Goal: Find specific page/section: Find specific page/section

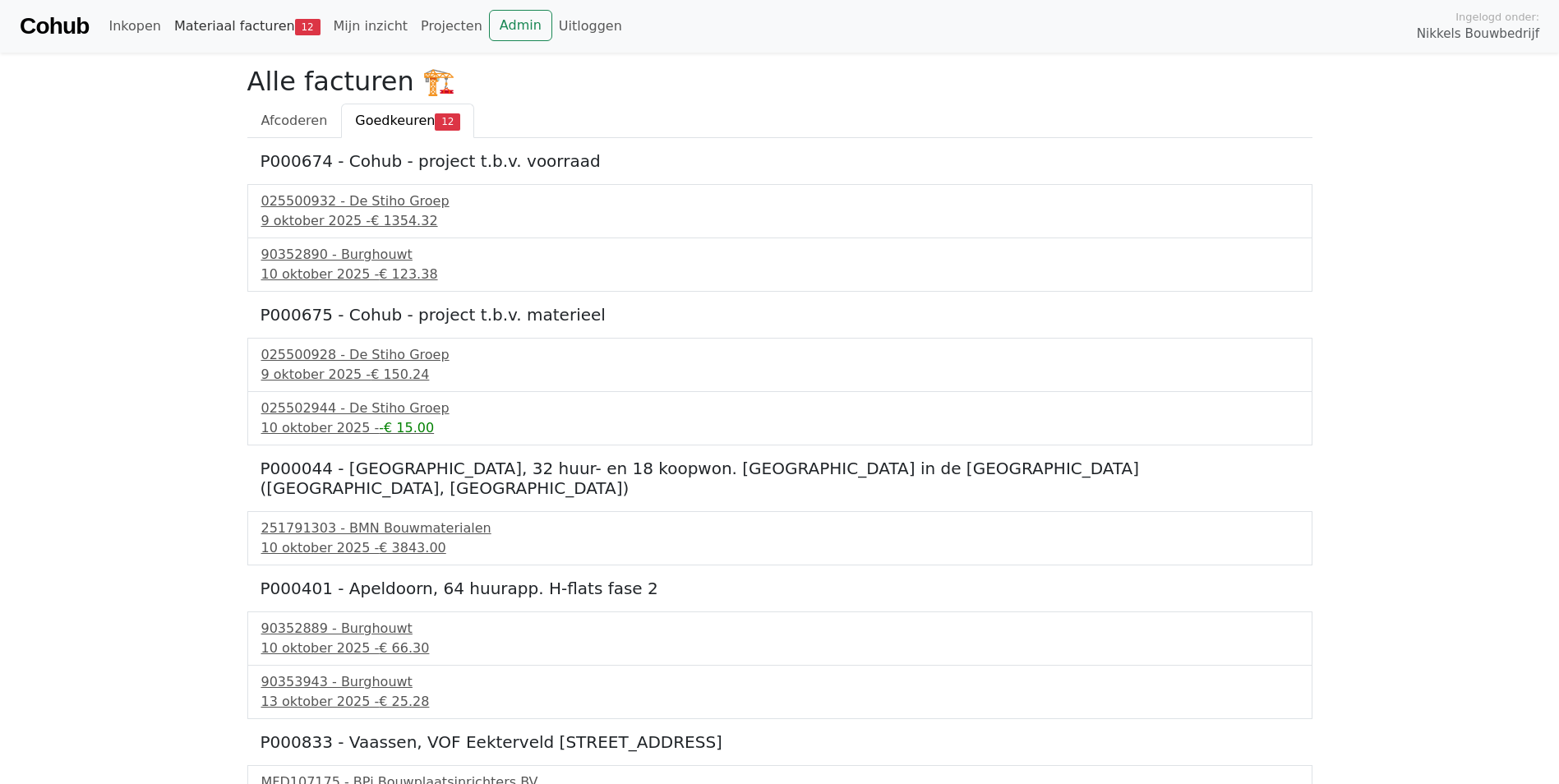
drag, startPoint x: 273, startPoint y: 38, endPoint x: 283, endPoint y: 34, distance: 10.8
click at [273, 38] on link "Materiaal facturen 12" at bounding box center [247, 26] width 159 height 33
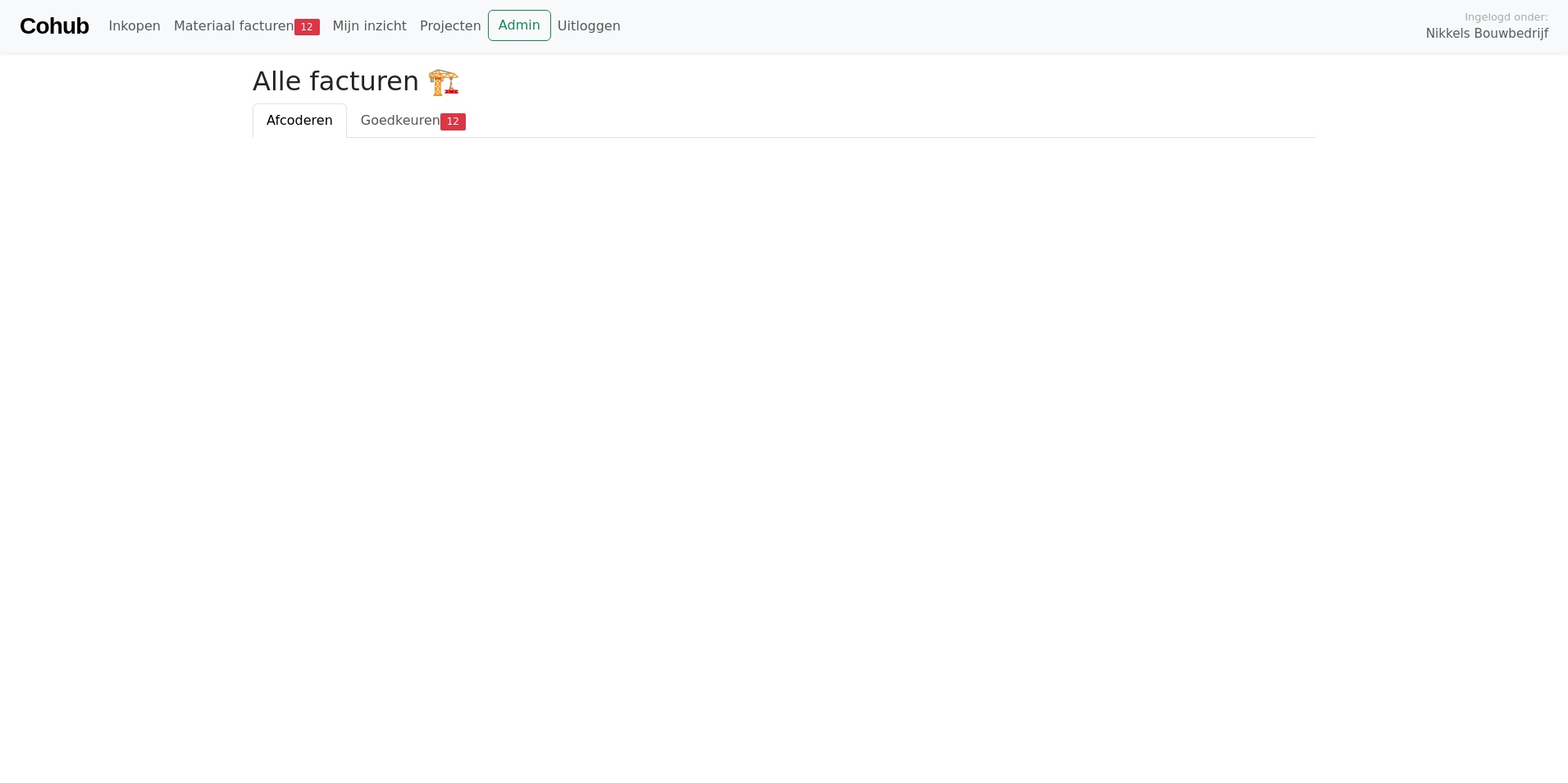
click at [488, 15] on link "Admin" at bounding box center [520, 26] width 63 height 32
